Goal: Information Seeking & Learning: Learn about a topic

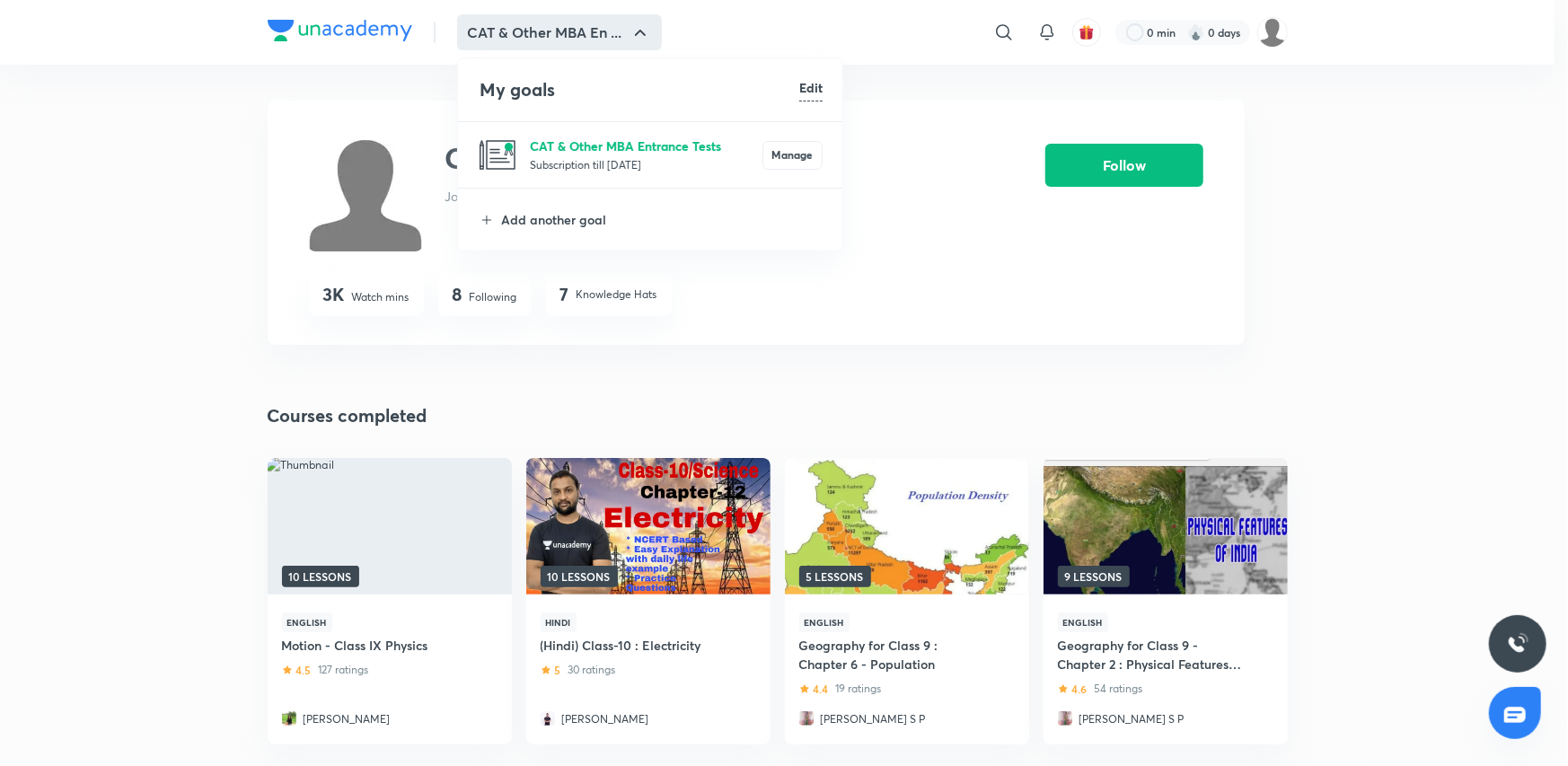
click at [626, 136] on li "CAT & Other MBA Entrance Tests Subscription till [DATE] Manage" at bounding box center [651, 154] width 386 height 66
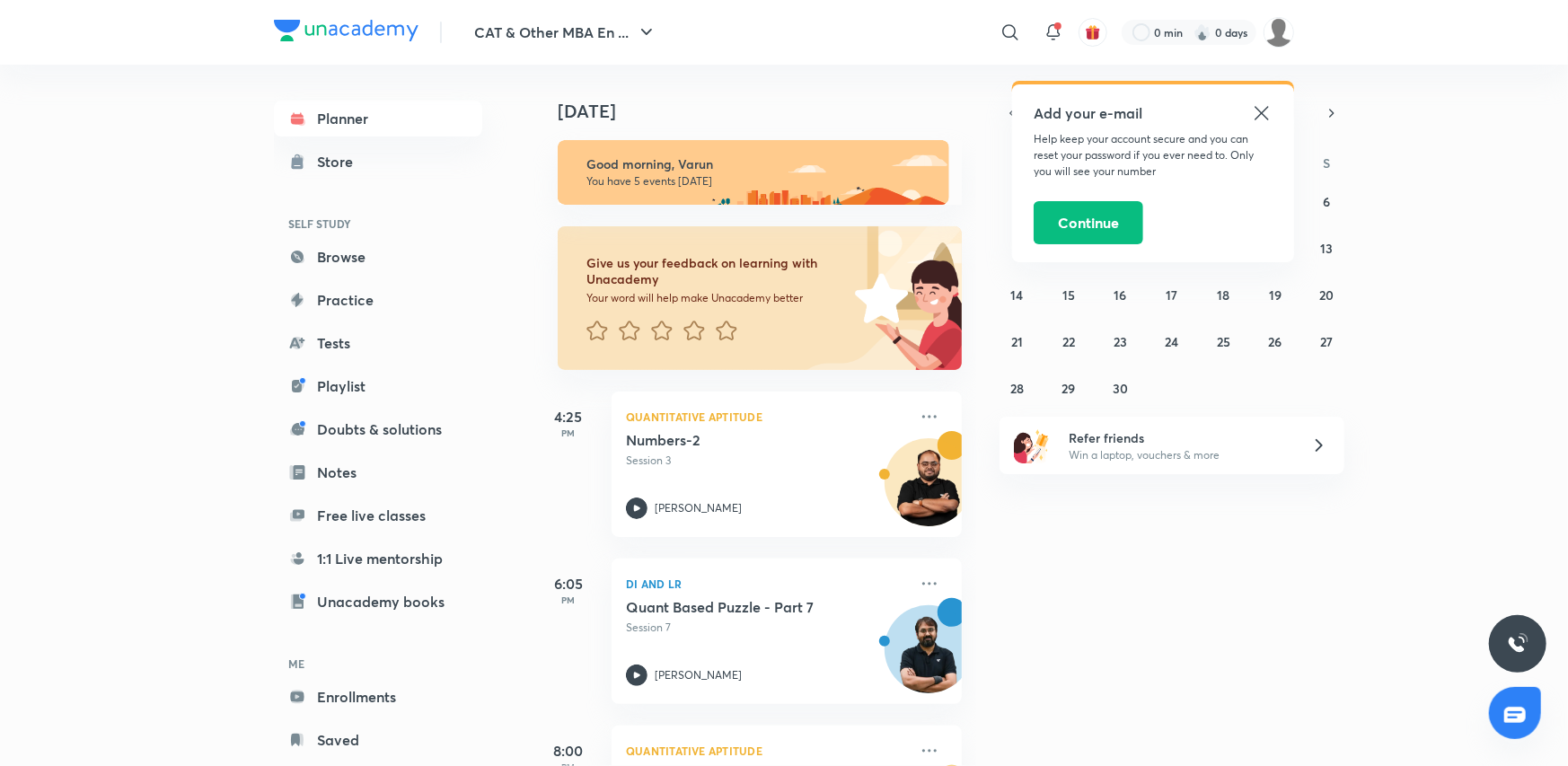
click at [1256, 108] on icon at bounding box center [1262, 113] width 22 height 22
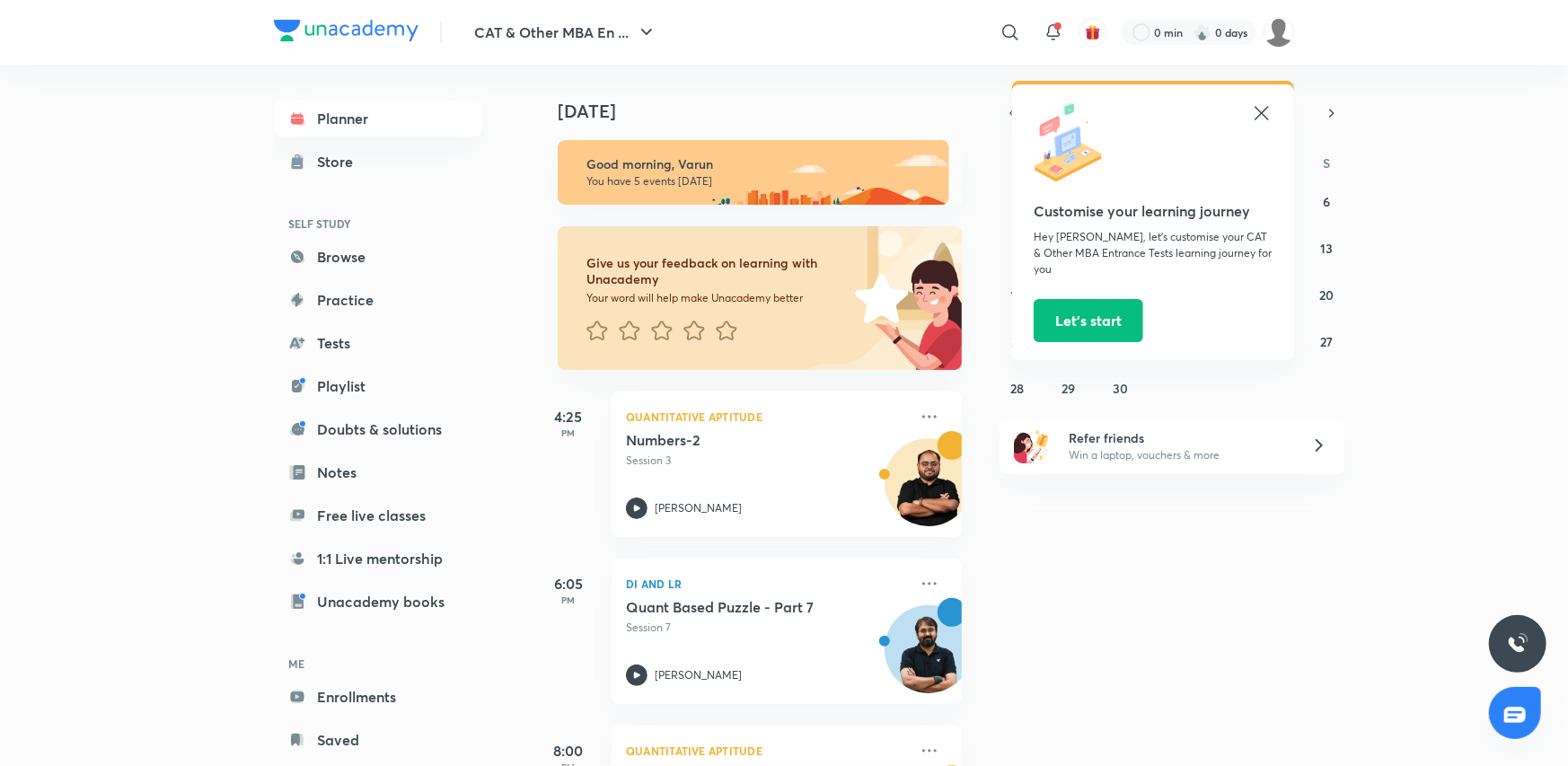
click at [1258, 107] on icon at bounding box center [1262, 112] width 13 height 13
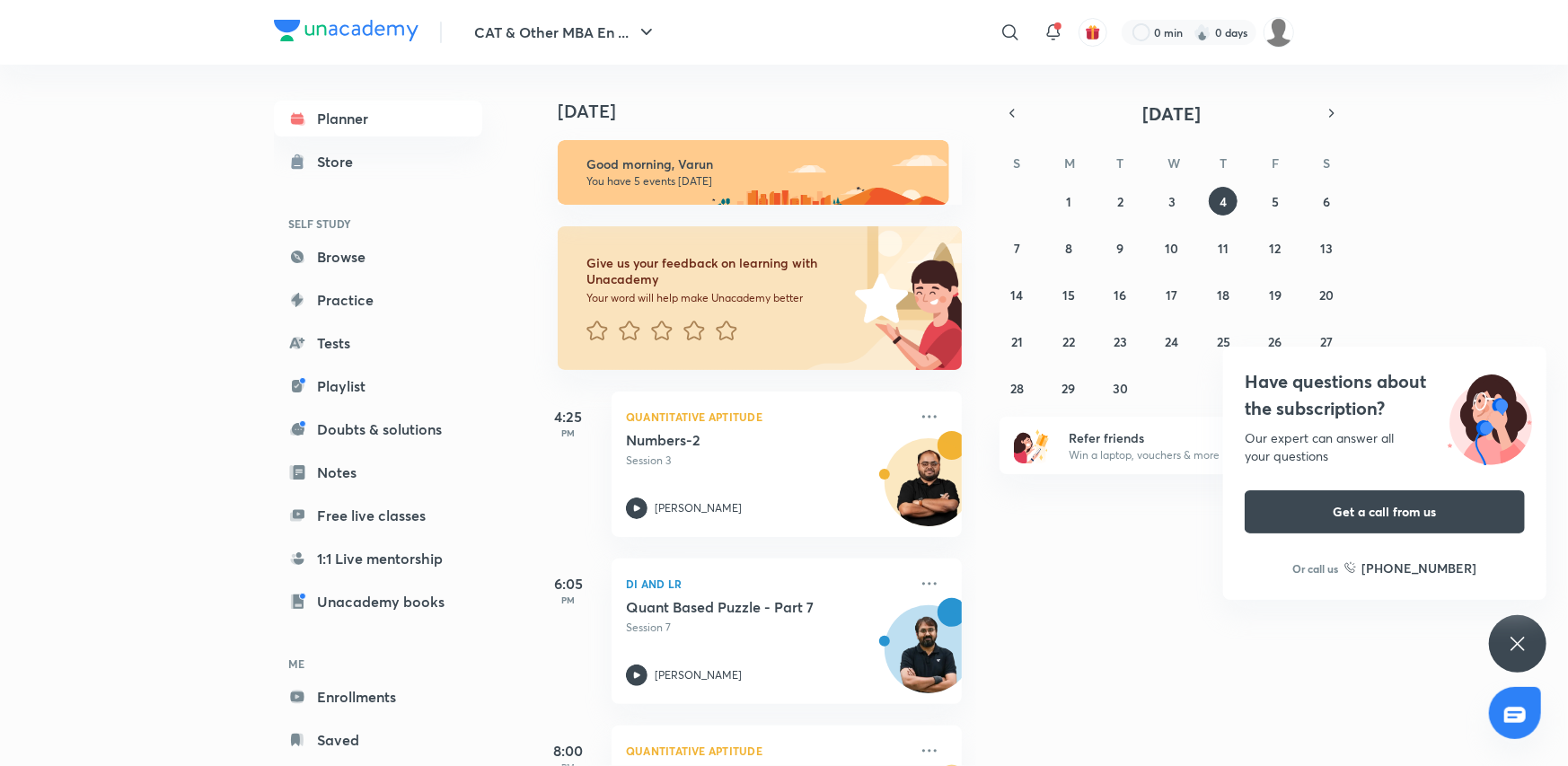
click at [1509, 642] on icon at bounding box center [1518, 643] width 22 height 22
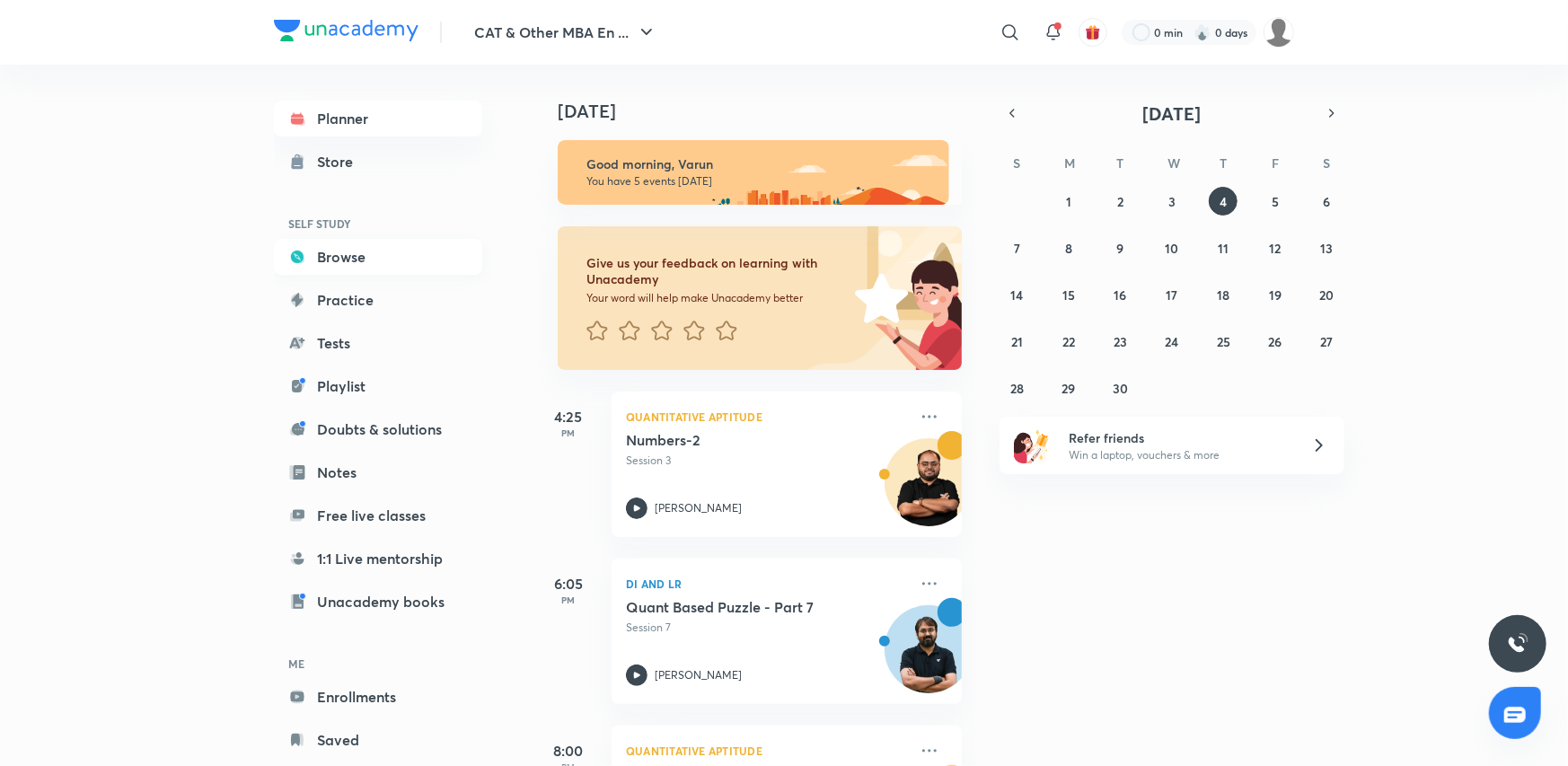
click at [414, 254] on link "Browse" at bounding box center [377, 257] width 208 height 36
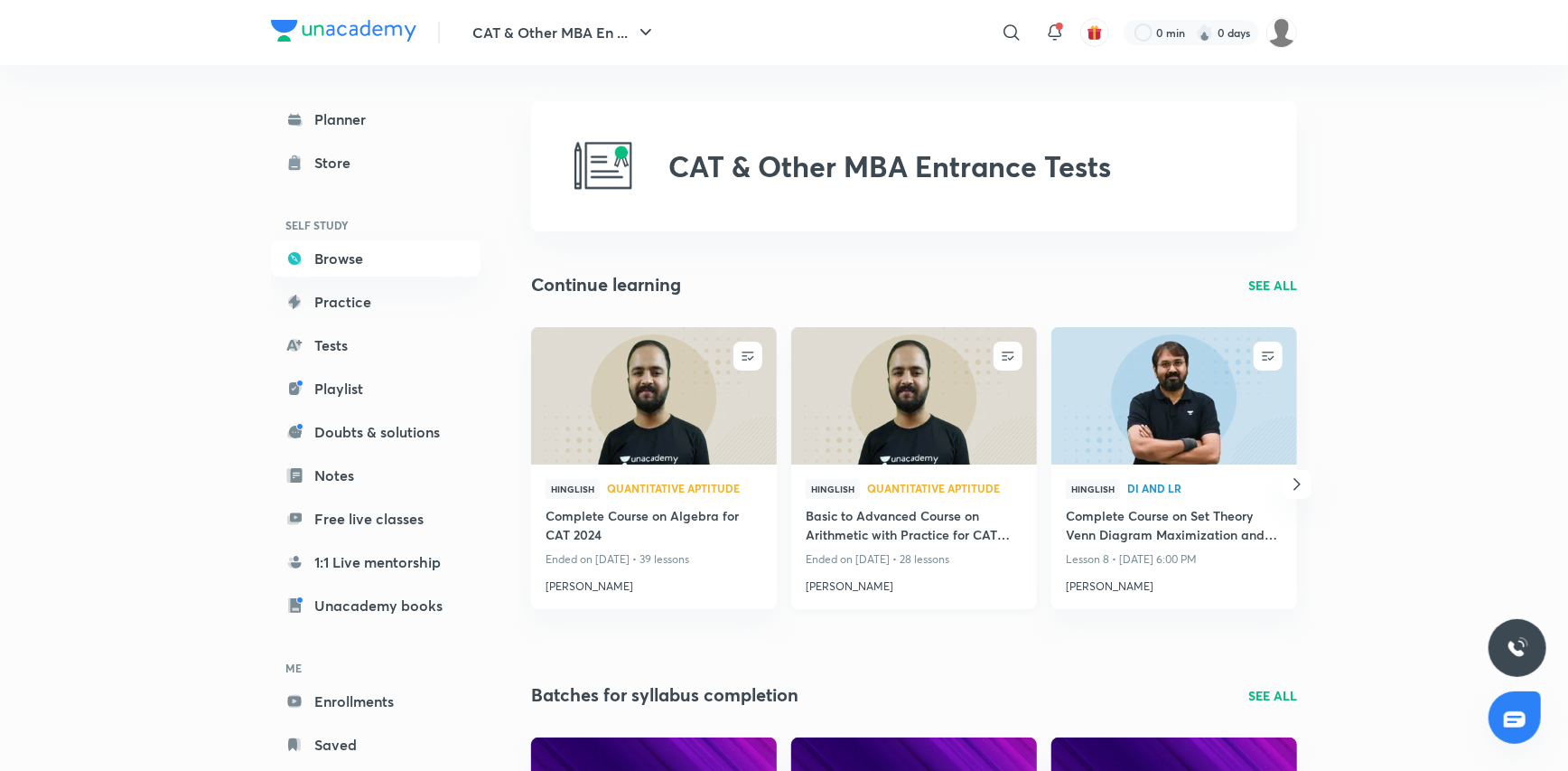
click at [847, 518] on h4 "Basic to Advanced Course on Arithmetic with Practice for CAT 2024" at bounding box center [914, 526] width 217 height 41
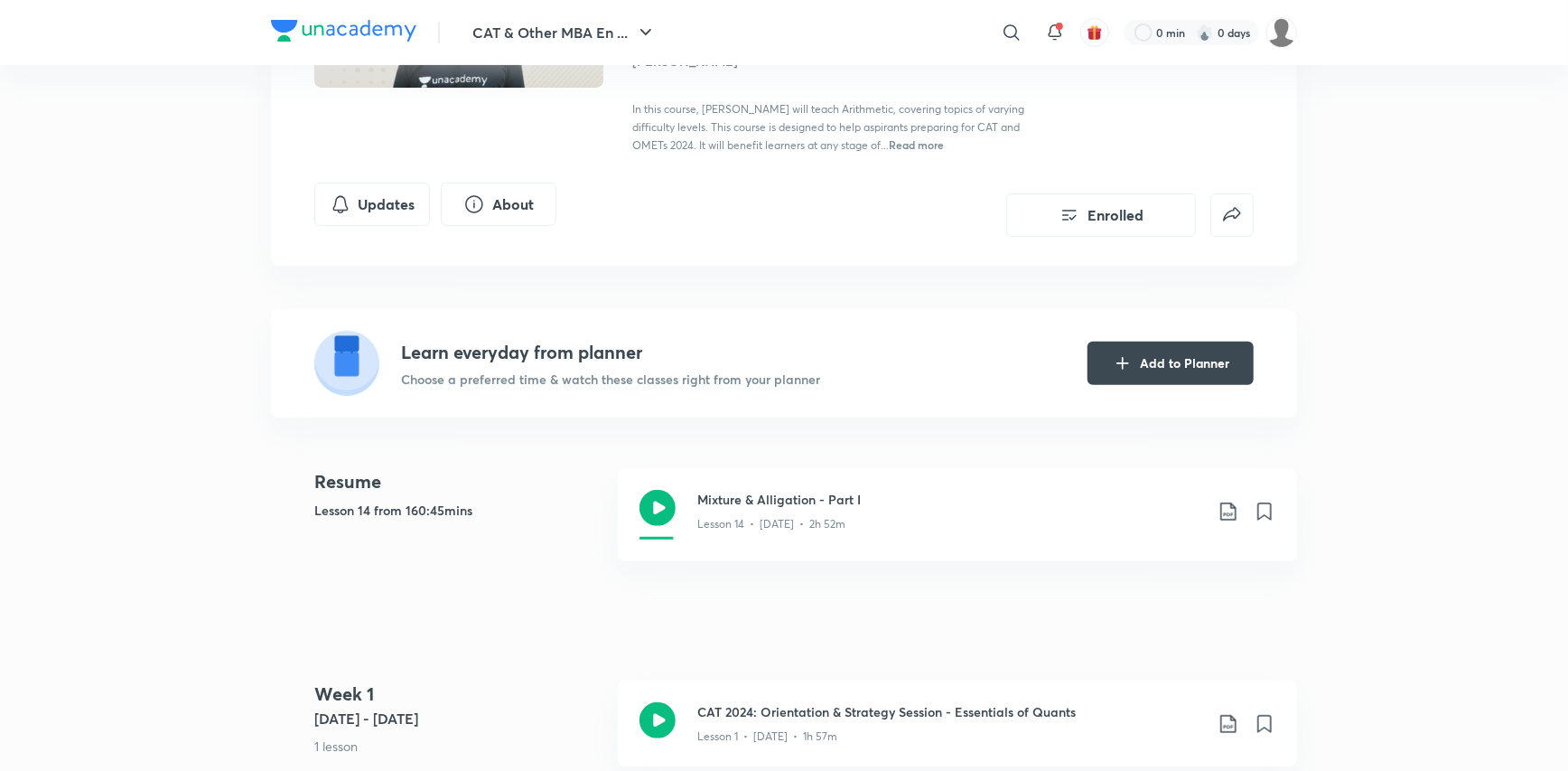
scroll to position [271, 0]
click at [846, 521] on div "Lesson 14 • [DATE] • 2h 52m" at bounding box center [949, 519] width 506 height 24
